Goal: Task Accomplishment & Management: Use online tool/utility

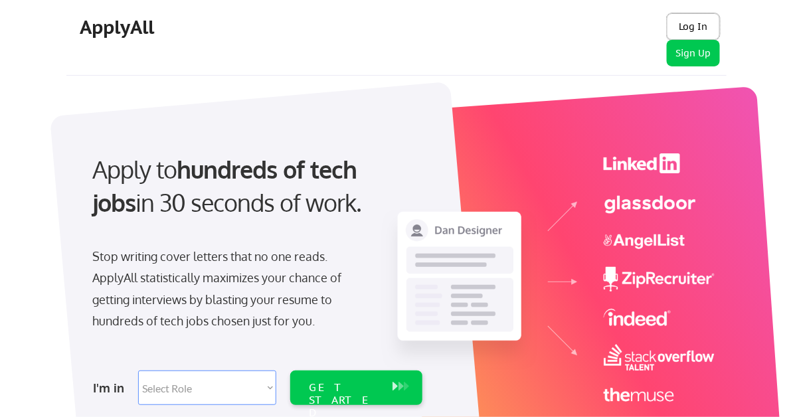
click at [696, 17] on button "Log In" at bounding box center [692, 26] width 53 height 27
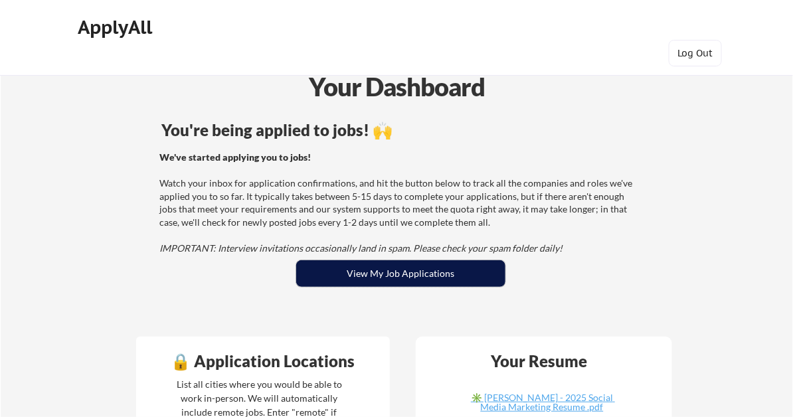
click at [421, 272] on button "View My Job Applications" at bounding box center [400, 273] width 209 height 27
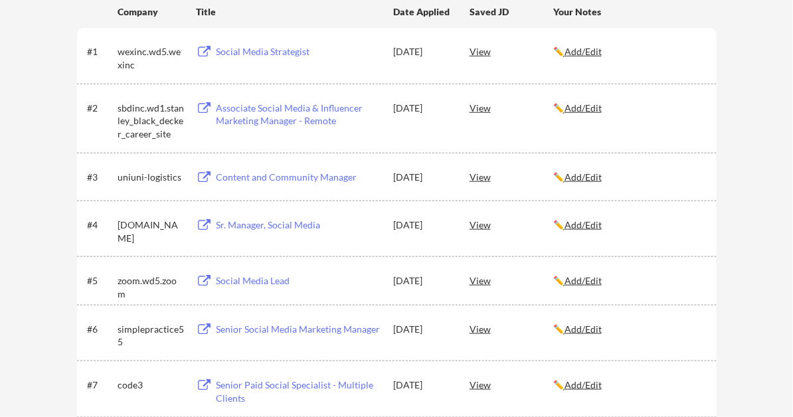
scroll to position [229, 0]
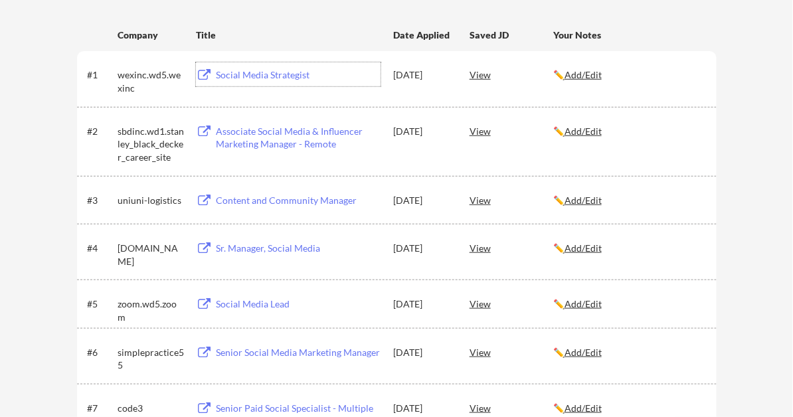
click at [354, 41] on div "Title" at bounding box center [288, 35] width 185 height 24
click at [477, 73] on div "View" at bounding box center [511, 74] width 84 height 24
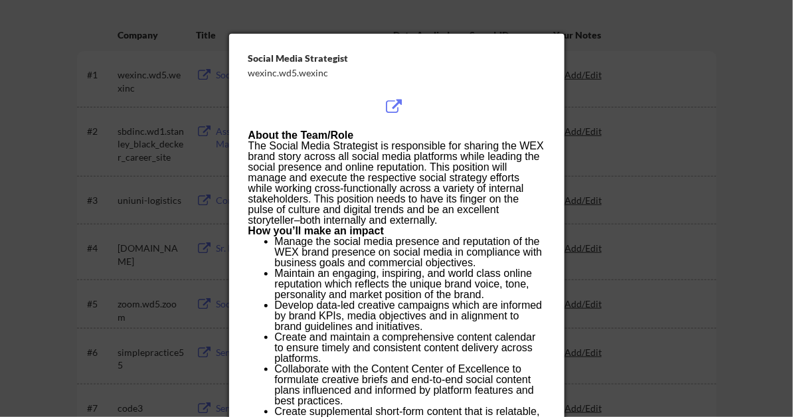
click at [458, 237] on span "Manage the social media presence and reputation of the WEX brand presence on so…" at bounding box center [408, 252] width 267 height 33
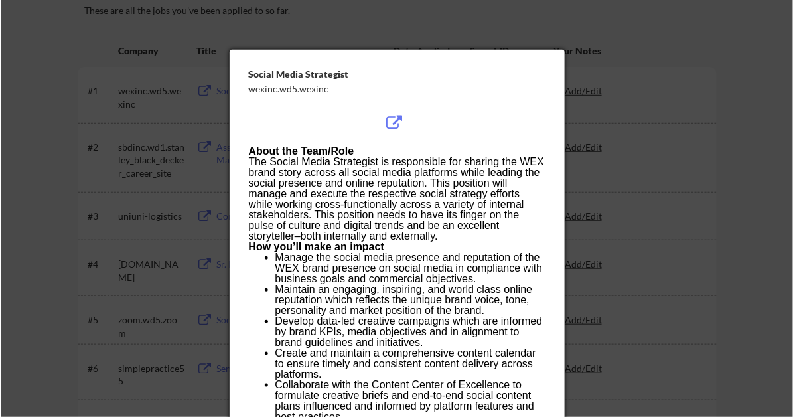
scroll to position [205, 0]
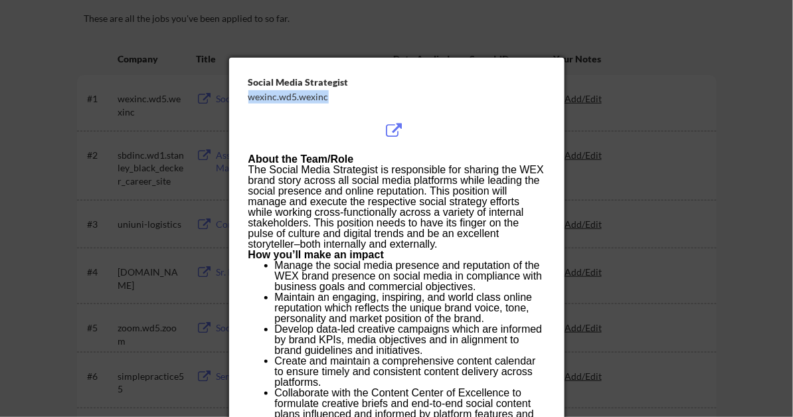
drag, startPoint x: 328, startPoint y: 96, endPoint x: 248, endPoint y: 98, distance: 79.7
click at [248, 98] on div "wexinc.wd5.wexinc" at bounding box center [363, 96] width 230 height 13
copy div "wexinc.wd5.wexinc"
click at [522, 173] on span "The Social Media Strategist is responsible for sharing the WEX brand story acro…" at bounding box center [396, 207] width 296 height 86
click at [734, 207] on div at bounding box center [396, 208] width 793 height 417
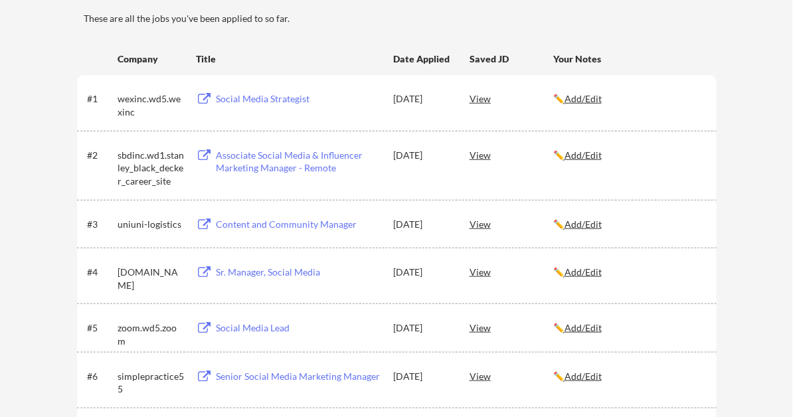
click at [267, 96] on div "Social Media Strategist" at bounding box center [298, 98] width 165 height 13
click at [479, 102] on div "View" at bounding box center [511, 98] width 84 height 24
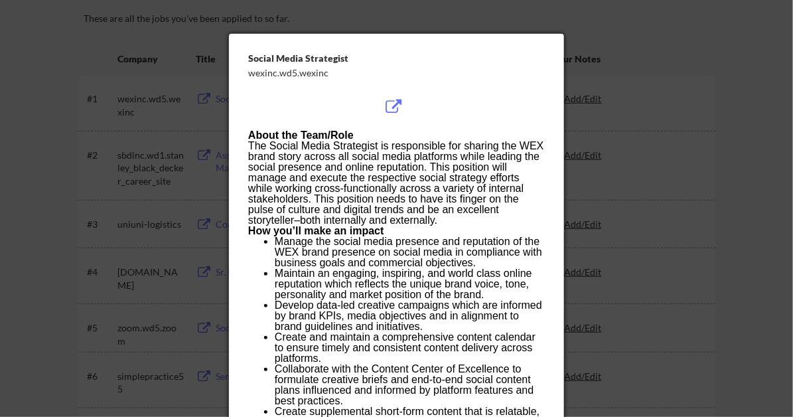
click at [487, 224] on p "The Social Media Strategist is responsible for sharing the WEX brand story acro…" at bounding box center [396, 183] width 296 height 85
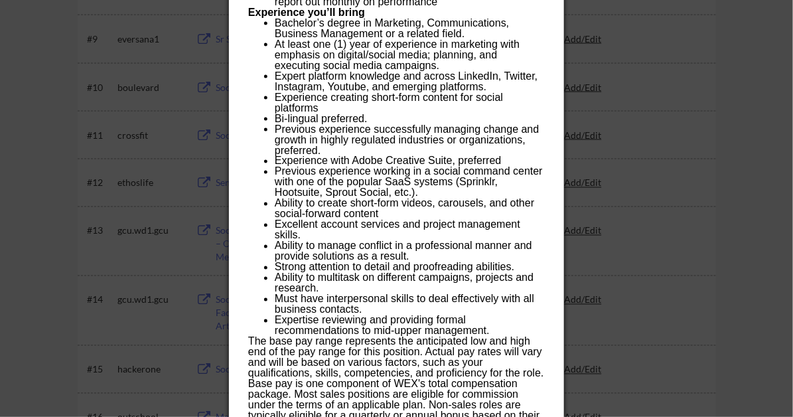
scroll to position [712, 0]
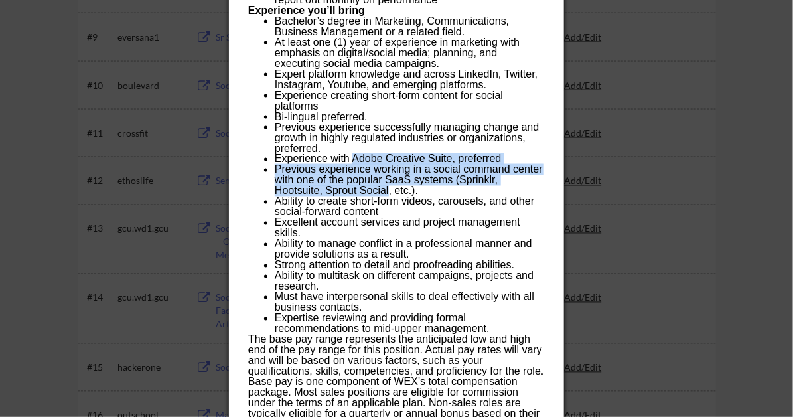
drag, startPoint x: 389, startPoint y: 190, endPoint x: 354, endPoint y: 158, distance: 47.5
click at [354, 158] on ul "Bachelor’s degree in Marketing, Communications, Business Management or a relate…" at bounding box center [396, 175] width 296 height 319
copy ul "Adobe Creative Suite, preferred Previous experience working in a social command…"
